Goal: Task Accomplishment & Management: Manage account settings

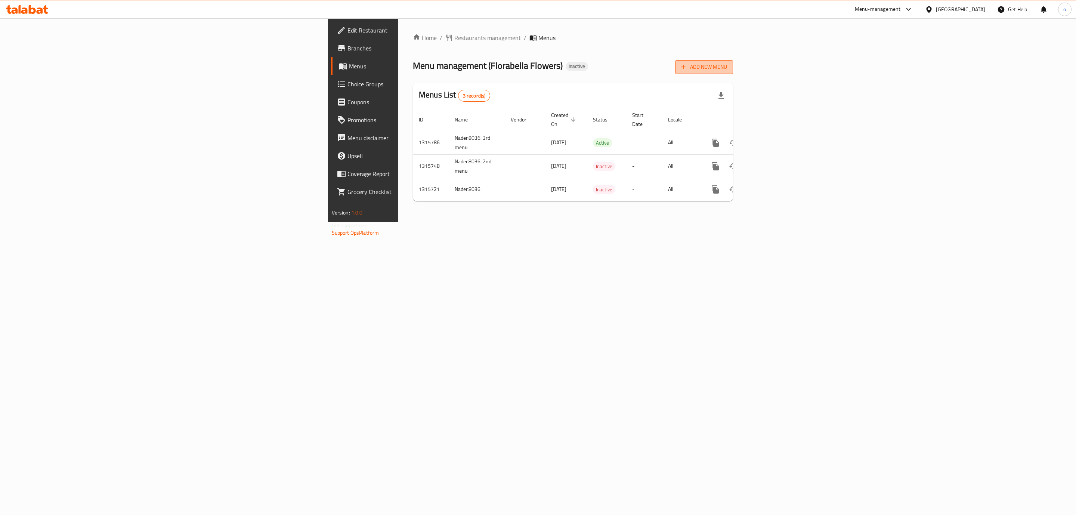
click at [727, 67] on span "Add New Menu" at bounding box center [704, 66] width 46 height 9
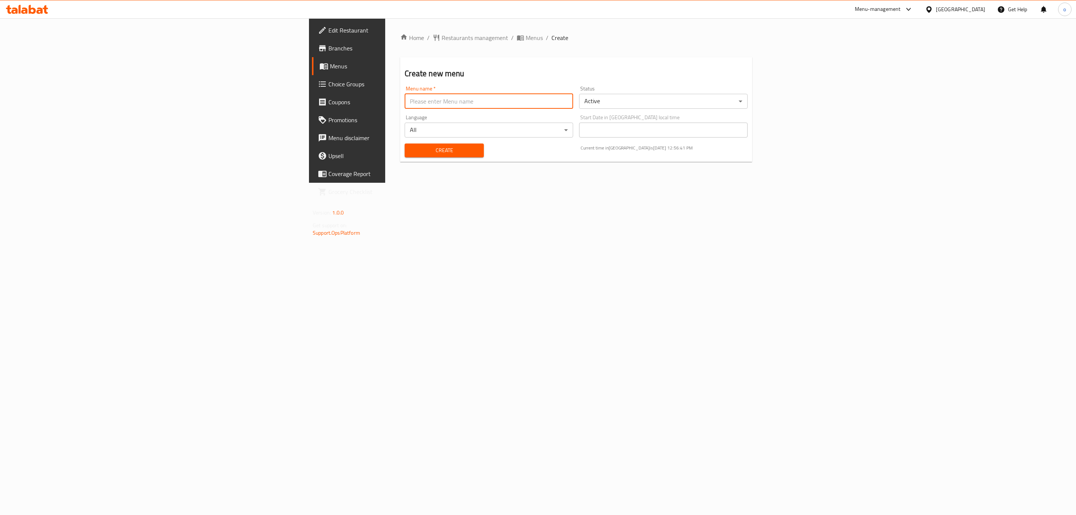
click at [405, 102] on input "text" at bounding box center [489, 101] width 169 height 15
type input "خ"
type input "[PERSON_NAME]-12-10-2025"
click at [411, 149] on span "Create" at bounding box center [444, 150] width 67 height 9
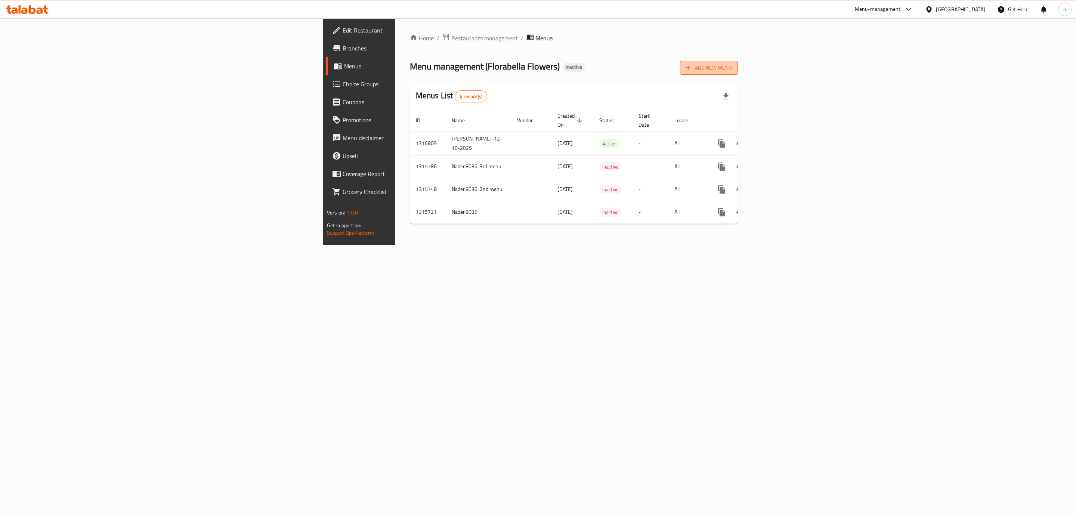
click at [732, 70] on span "Add New Menu" at bounding box center [709, 67] width 46 height 9
click at [780, 139] on icon "enhanced table" at bounding box center [775, 143] width 9 height 9
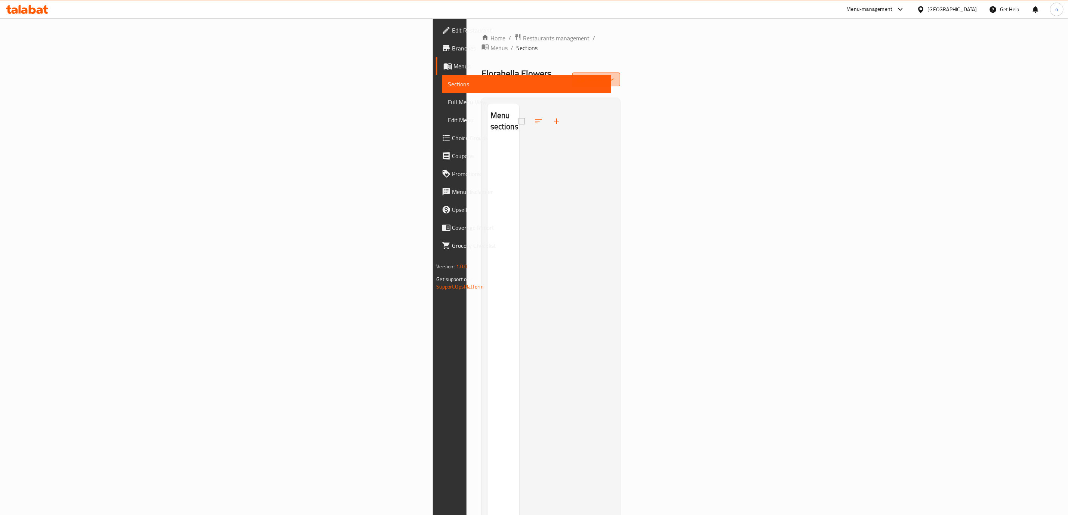
click at [614, 75] on span "import" at bounding box center [596, 79] width 36 height 9
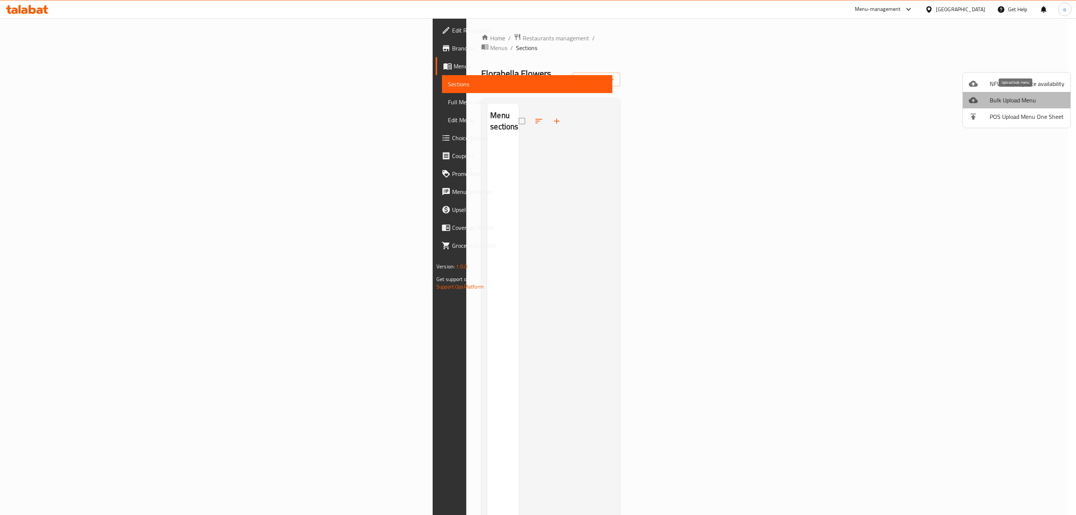
click at [1027, 99] on span "Bulk Upload Menu" at bounding box center [1027, 100] width 75 height 9
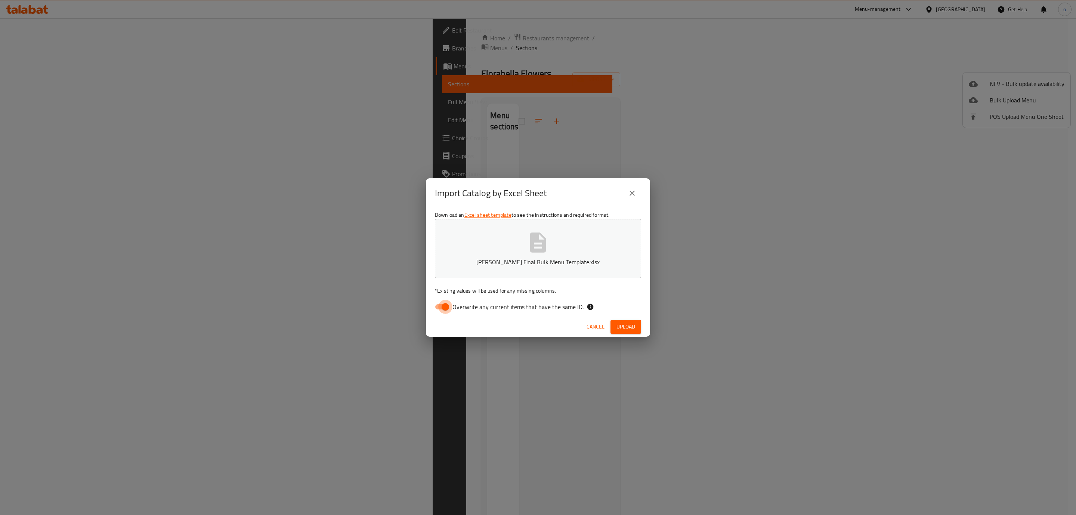
click at [443, 307] on input "Overwrite any current items that have the same ID." at bounding box center [445, 307] width 43 height 14
checkbox input "false"
click at [629, 326] on span "Upload" at bounding box center [626, 326] width 19 height 9
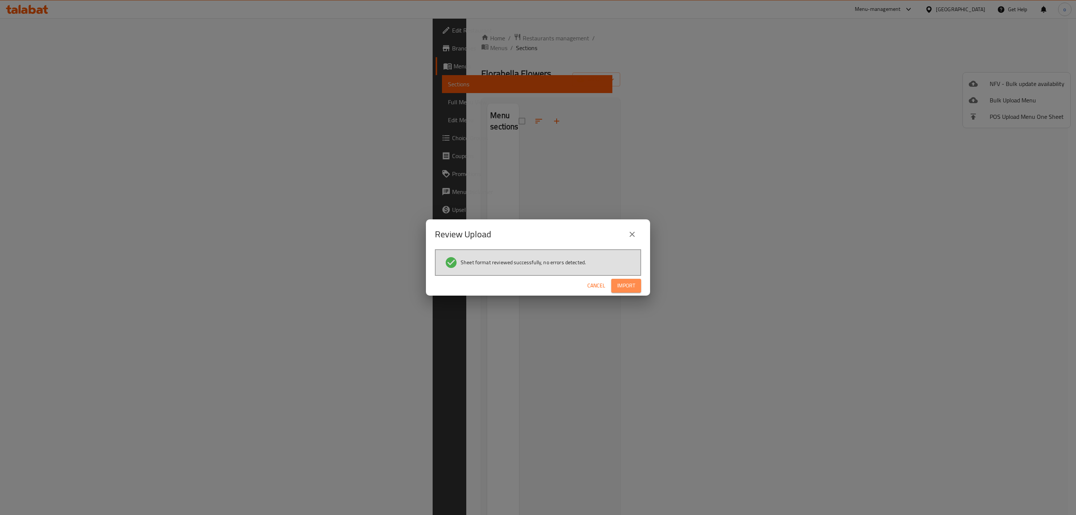
click at [624, 284] on span "Import" at bounding box center [626, 285] width 18 height 9
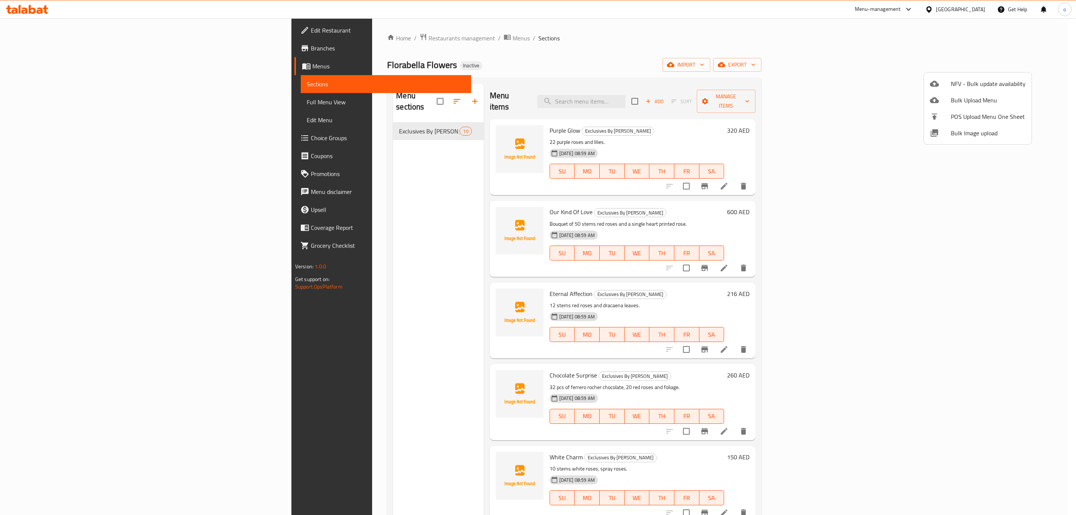
click at [574, 84] on div at bounding box center [538, 257] width 1076 height 515
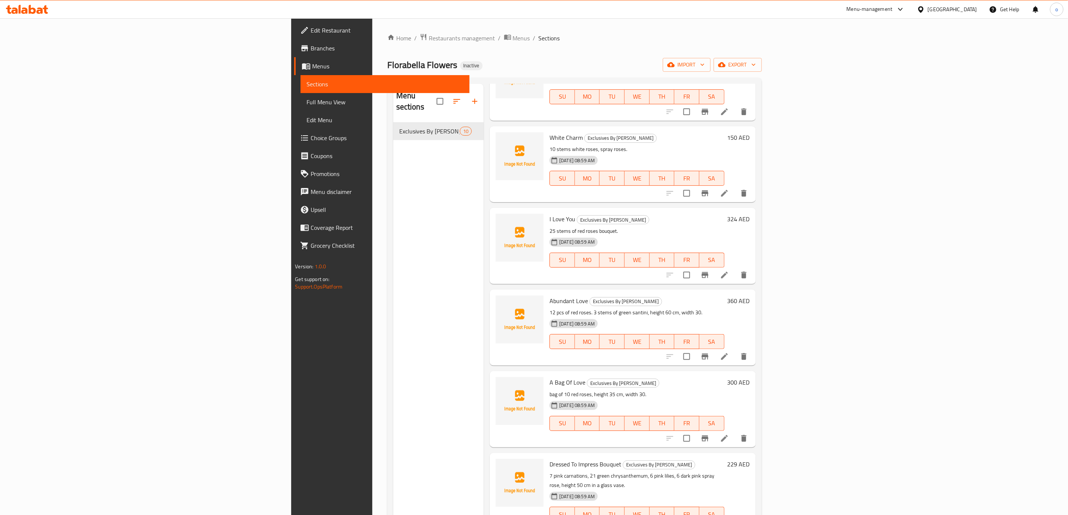
scroll to position [105, 0]
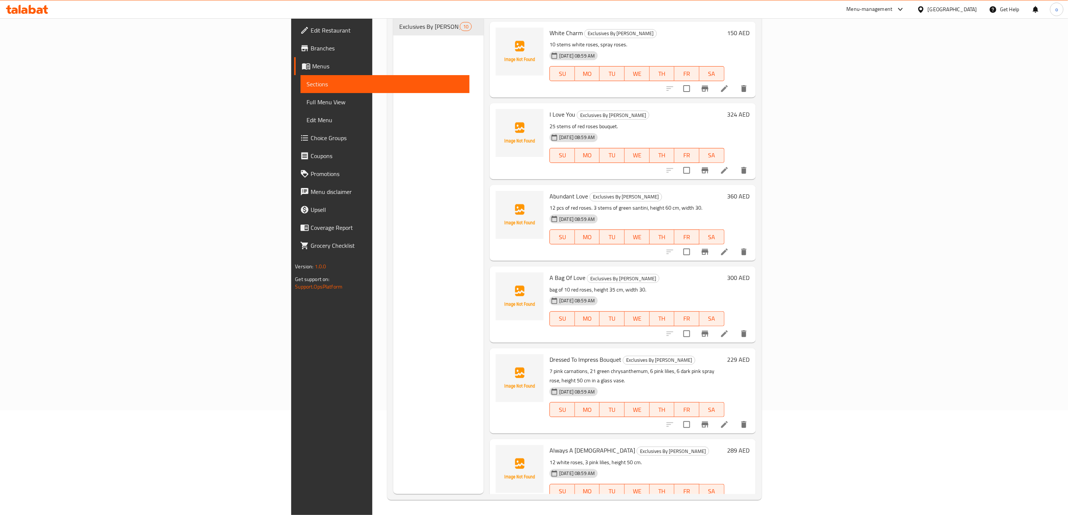
click at [605, 445] on h6 "Always A Lady Exclusives By Florabella" at bounding box center [636, 450] width 175 height 10
click at [496, 445] on img at bounding box center [520, 469] width 48 height 48
click at [750, 354] on h6 "229 AED" at bounding box center [738, 359] width 22 height 10
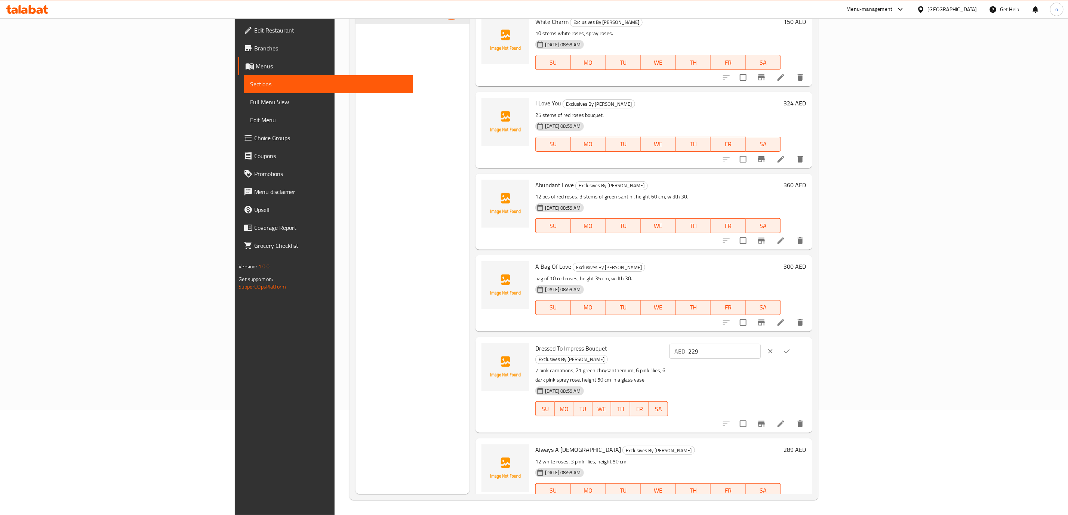
click at [790, 350] on icon "ok" at bounding box center [786, 351] width 7 height 7
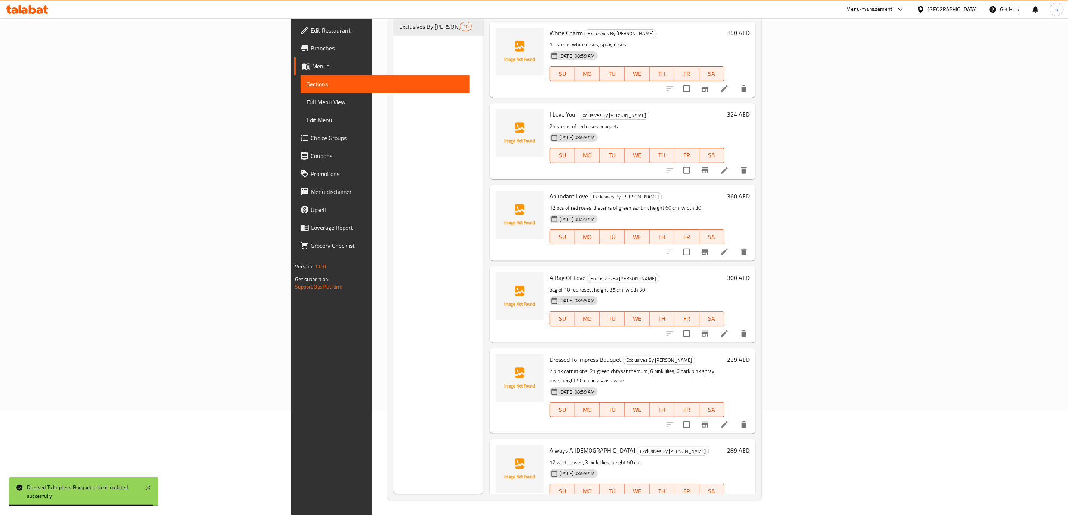
click at [750, 354] on h6 "229 AED" at bounding box center [738, 359] width 22 height 10
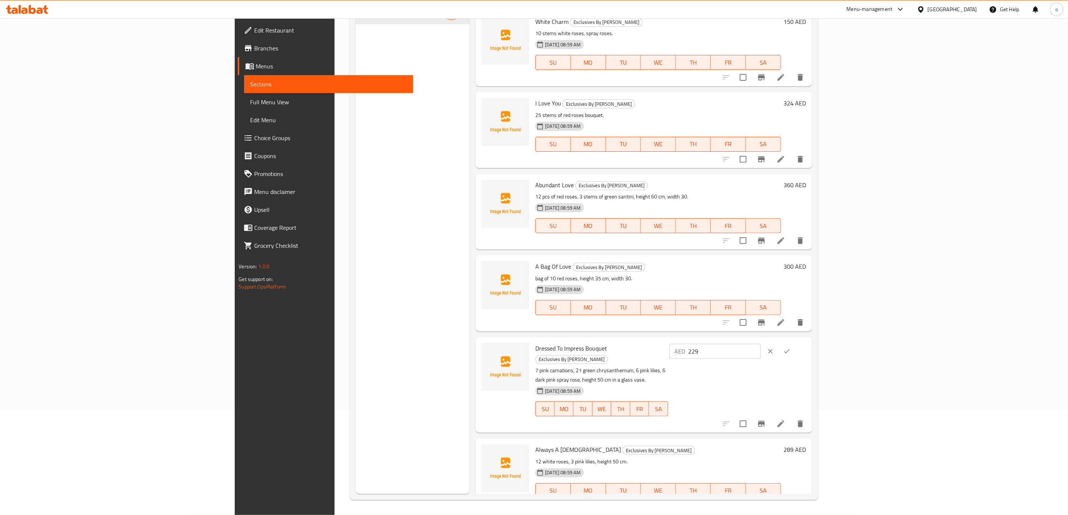
click at [667, 349] on h6 "Dressed To Impress Bouquet Exclusives By Florabella" at bounding box center [601, 353] width 132 height 21
click at [790, 349] on icon "ok" at bounding box center [786, 351] width 7 height 7
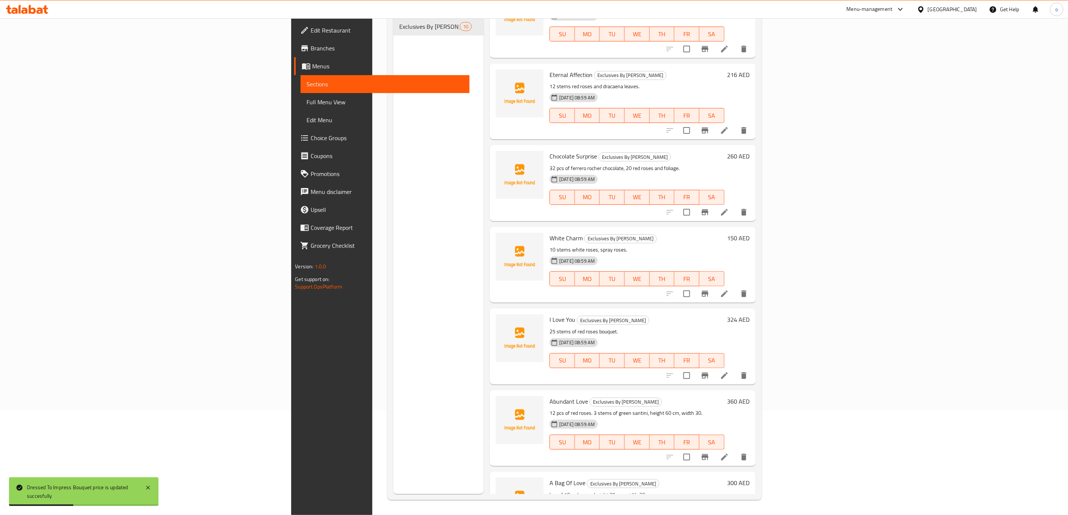
scroll to position [95, 0]
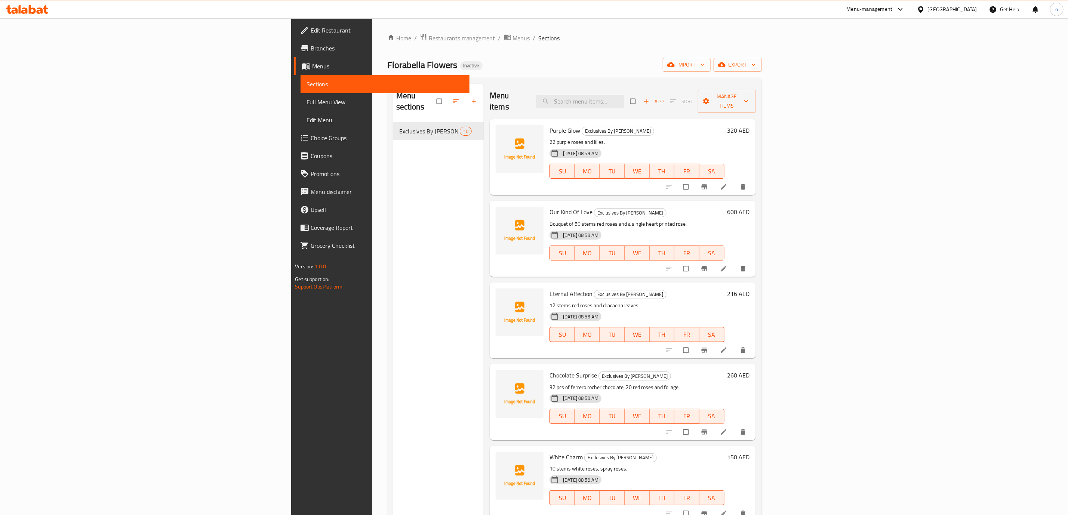
click at [306, 102] on span "Full Menu View" at bounding box center [384, 102] width 157 height 9
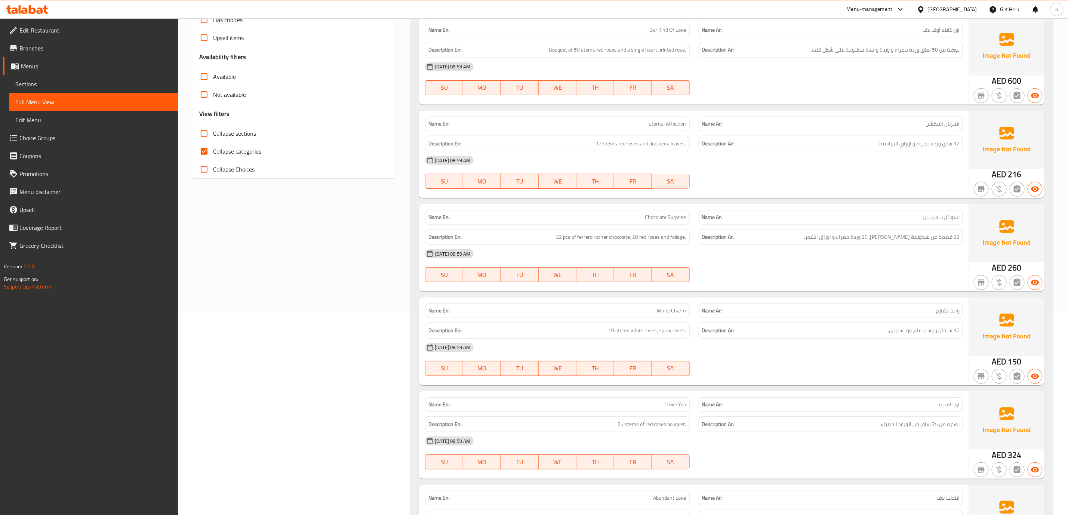
scroll to position [224, 0]
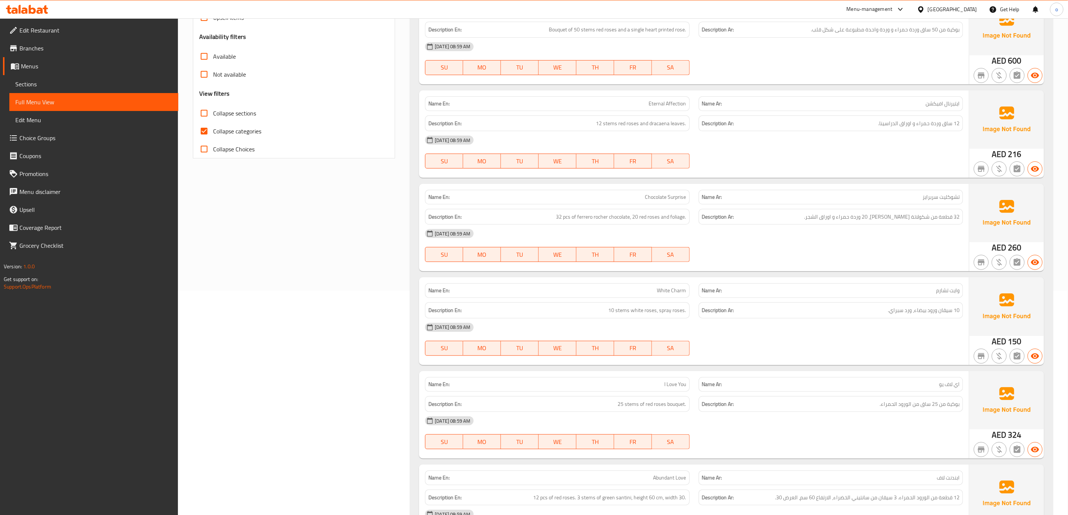
click at [206, 130] on input "Collapse categories" at bounding box center [204, 131] width 18 height 18
checkbox input "false"
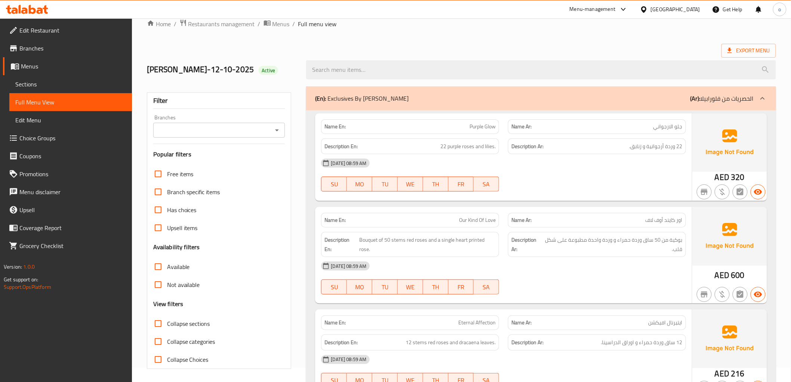
scroll to position [12, 0]
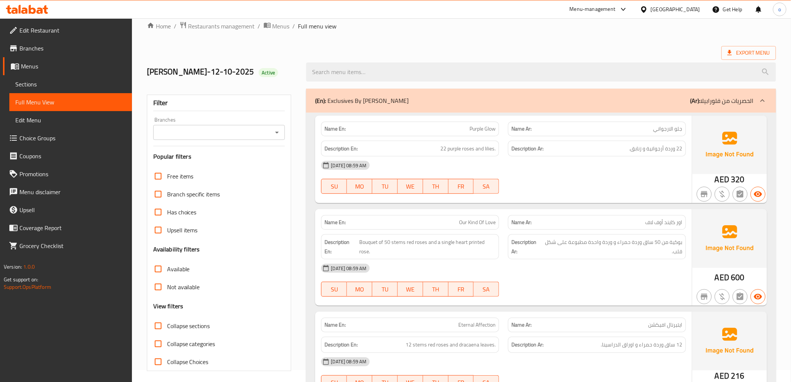
click at [50, 45] on span "Branches" at bounding box center [72, 48] width 107 height 9
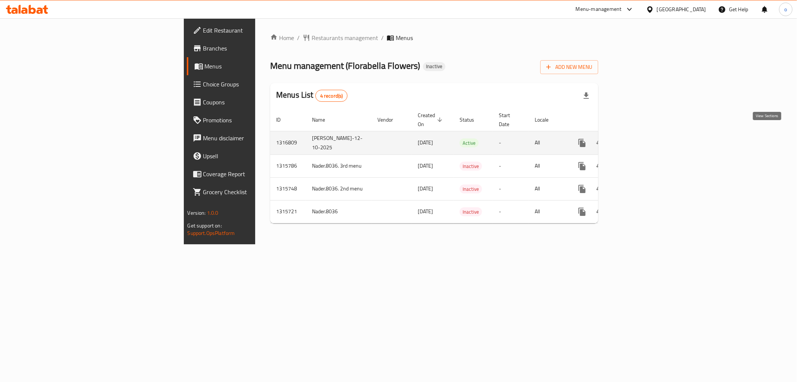
click at [641, 138] on icon "enhanced table" at bounding box center [636, 142] width 9 height 9
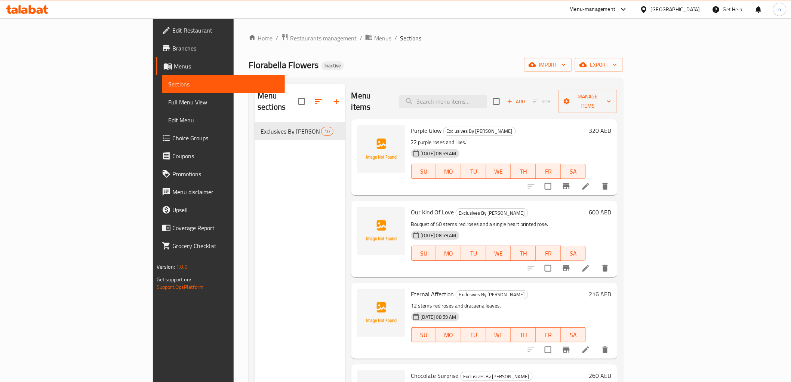
click at [168, 100] on span "Full Menu View" at bounding box center [223, 102] width 111 height 9
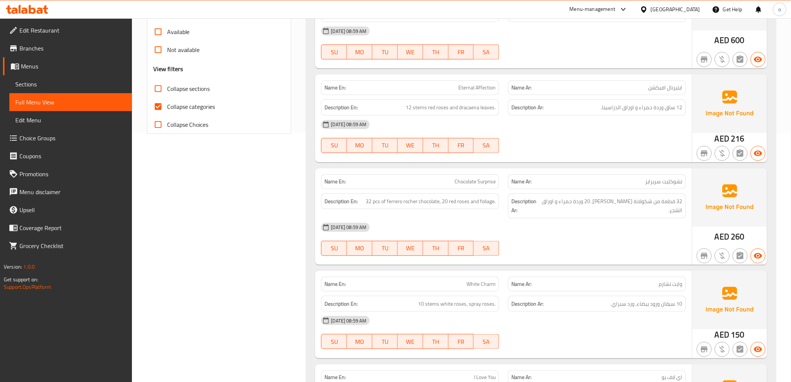
click at [208, 113] on label "Collapse categories" at bounding box center [182, 107] width 66 height 18
click at [167, 113] on input "Collapse categories" at bounding box center [158, 107] width 18 height 18
checkbox input "false"
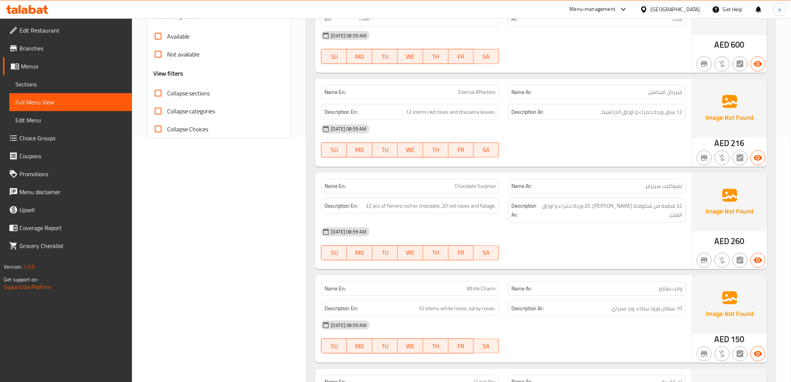
scroll to position [243, 0]
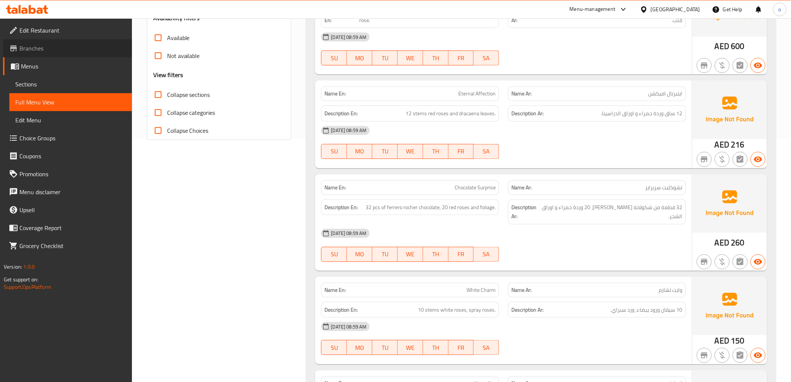
click at [42, 51] on span "Branches" at bounding box center [72, 48] width 107 height 9
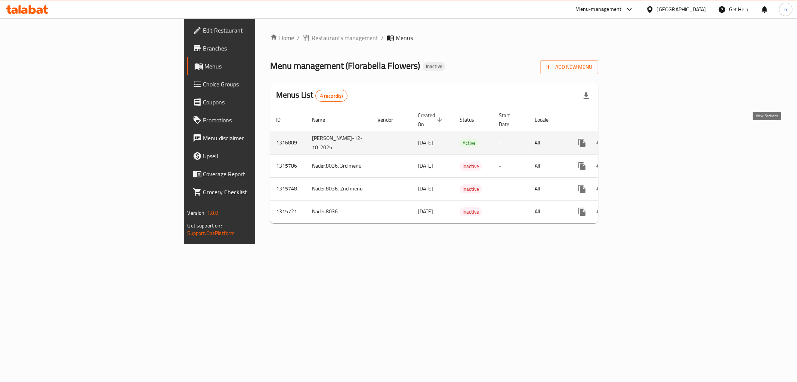
click at [641, 138] on icon "enhanced table" at bounding box center [636, 142] width 9 height 9
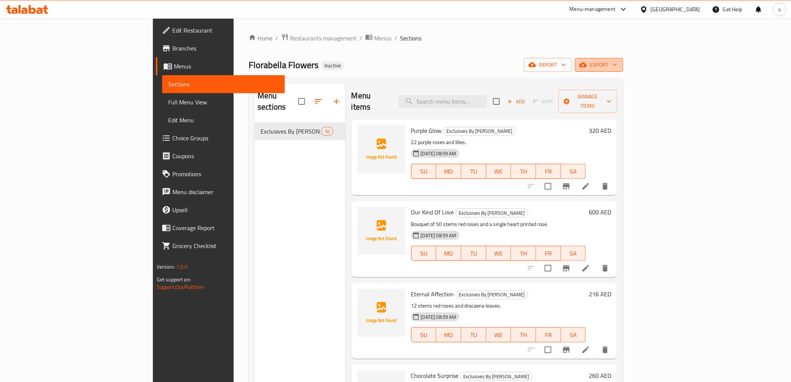
click at [623, 71] on button "export" at bounding box center [599, 65] width 48 height 14
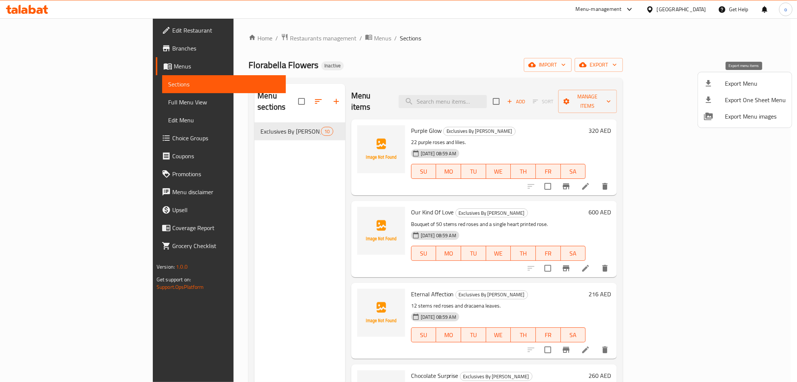
click at [731, 84] on span "Export Menu" at bounding box center [755, 83] width 61 height 9
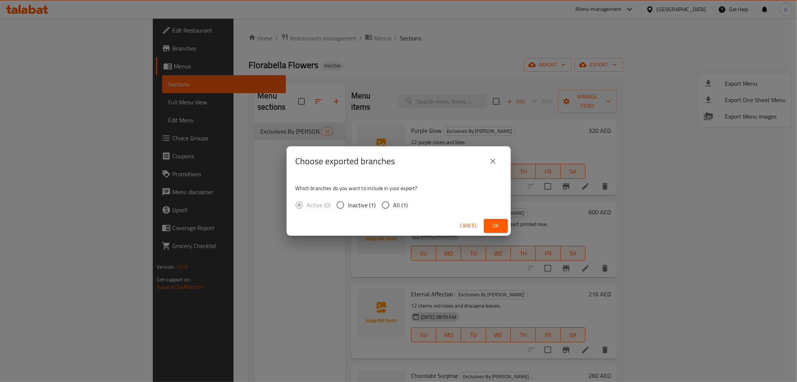
click at [391, 199] on input "All (1)" at bounding box center [386, 205] width 16 height 16
radio input "true"
click at [491, 222] on span "Ok" at bounding box center [496, 225] width 12 height 9
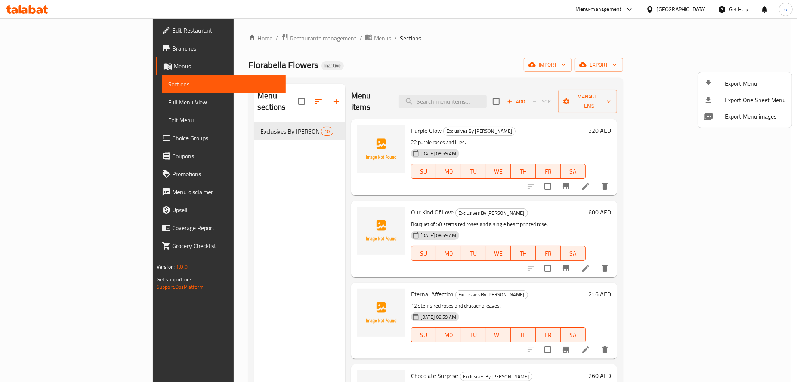
click at [160, 39] on div at bounding box center [398, 191] width 797 height 382
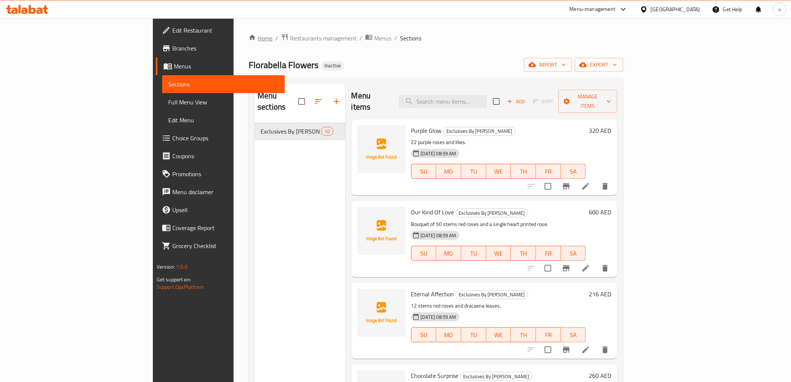
click at [249, 38] on link "Home" at bounding box center [261, 38] width 24 height 9
